Goal: Information Seeking & Learning: Stay updated

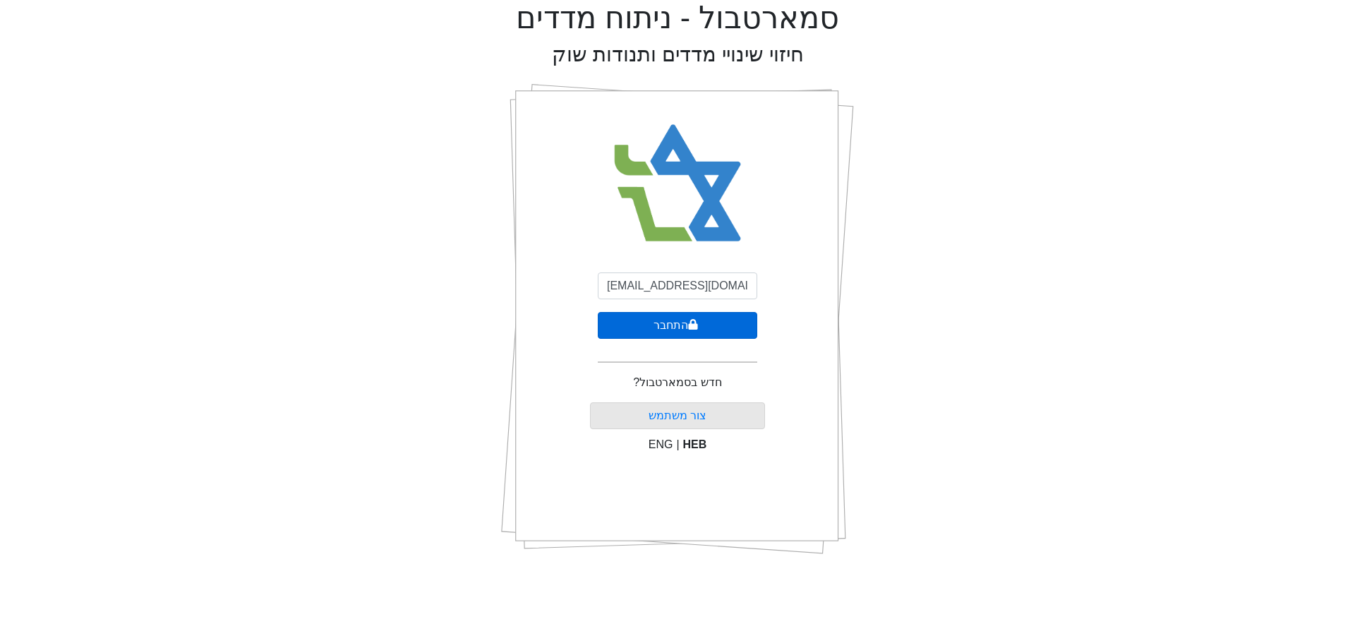
click at [674, 322] on button "התחבר" at bounding box center [677, 325] width 159 height 27
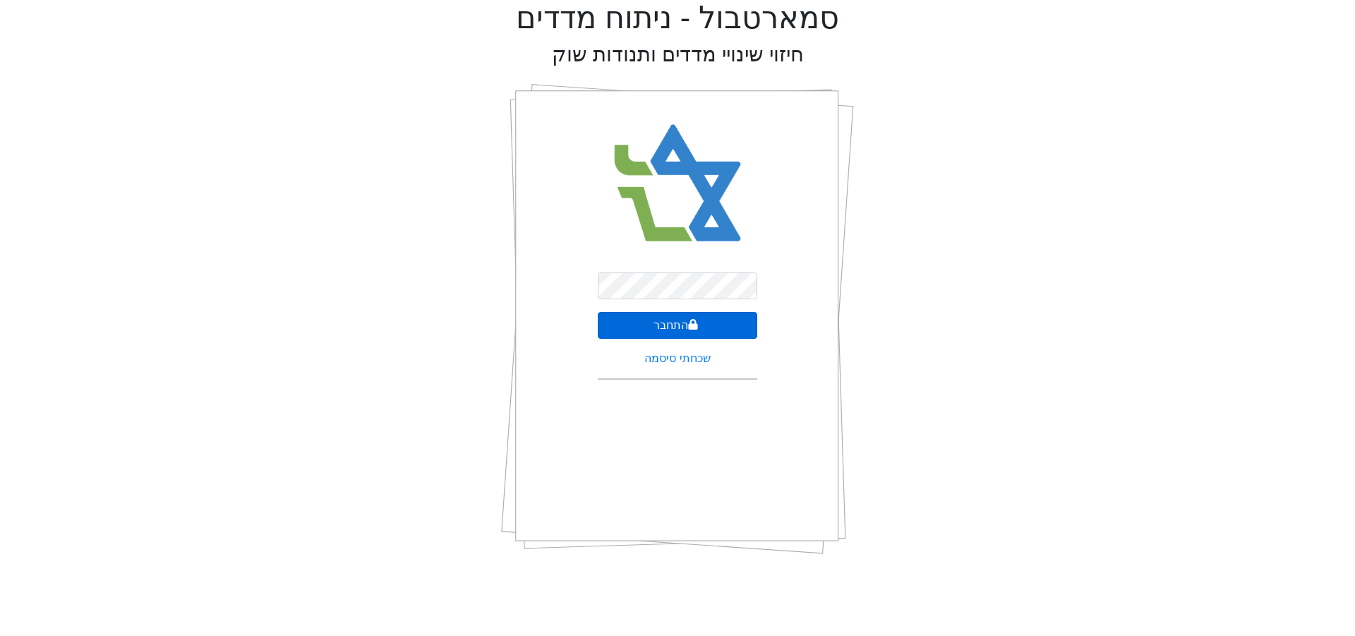
click at [689, 325] on icon "submit" at bounding box center [693, 324] width 9 height 11
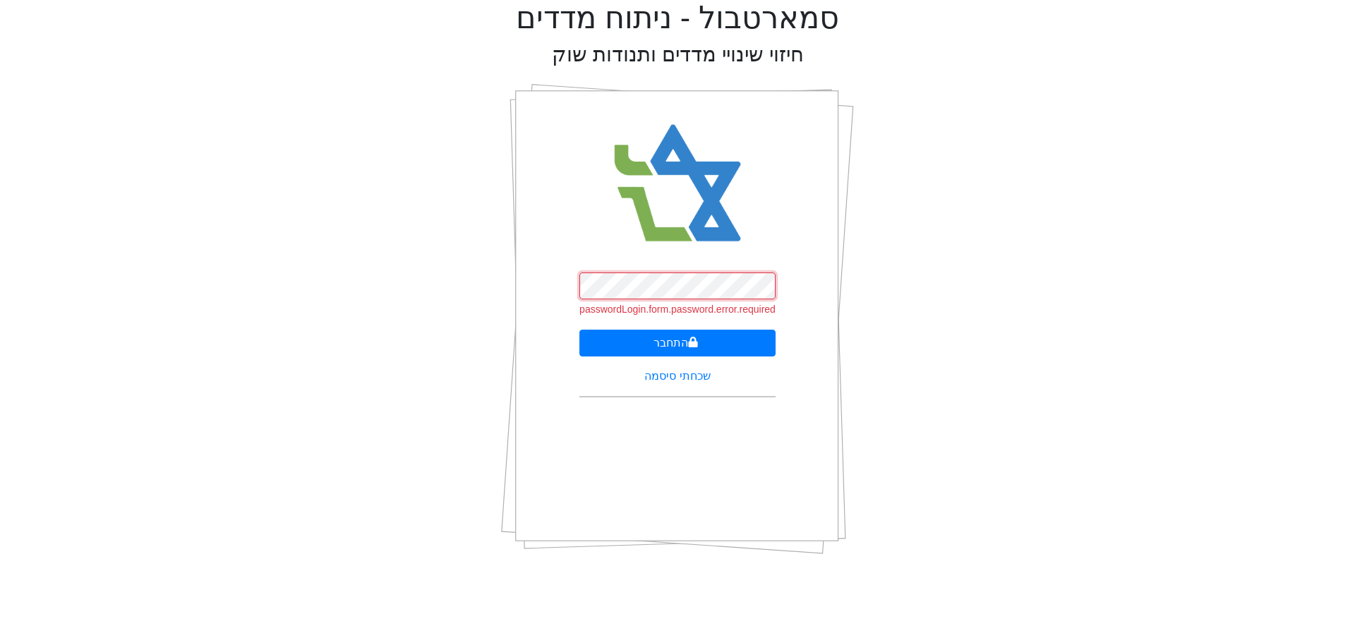
click at [579, 330] on button "התחבר" at bounding box center [677, 343] width 196 height 27
click at [600, 330] on button "התחבר" at bounding box center [678, 343] width 156 height 27
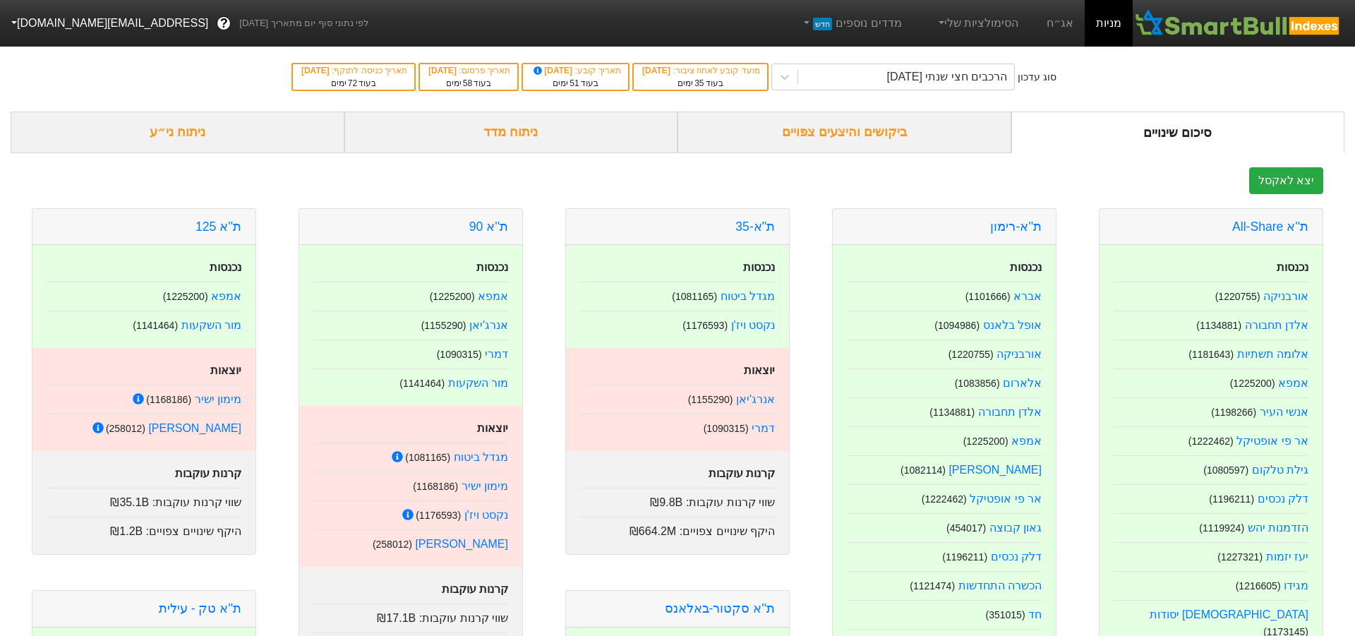
click at [673, 326] on div "נקסט ויז'ן ( 1176593 )" at bounding box center [677, 321] width 195 height 23
click at [1051, 22] on link "אג״ח" at bounding box center [1049, 23] width 49 height 47
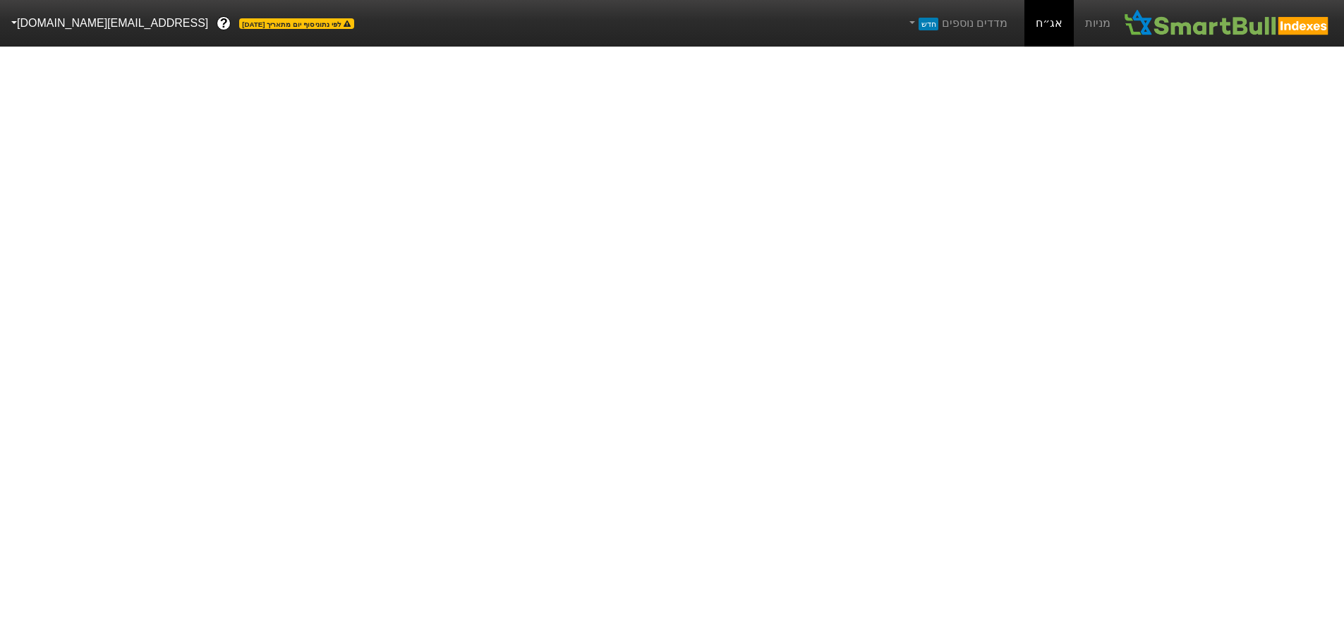
click at [1051, 26] on link "אג״ח" at bounding box center [1049, 23] width 49 height 47
